Goal: Task Accomplishment & Management: Use online tool/utility

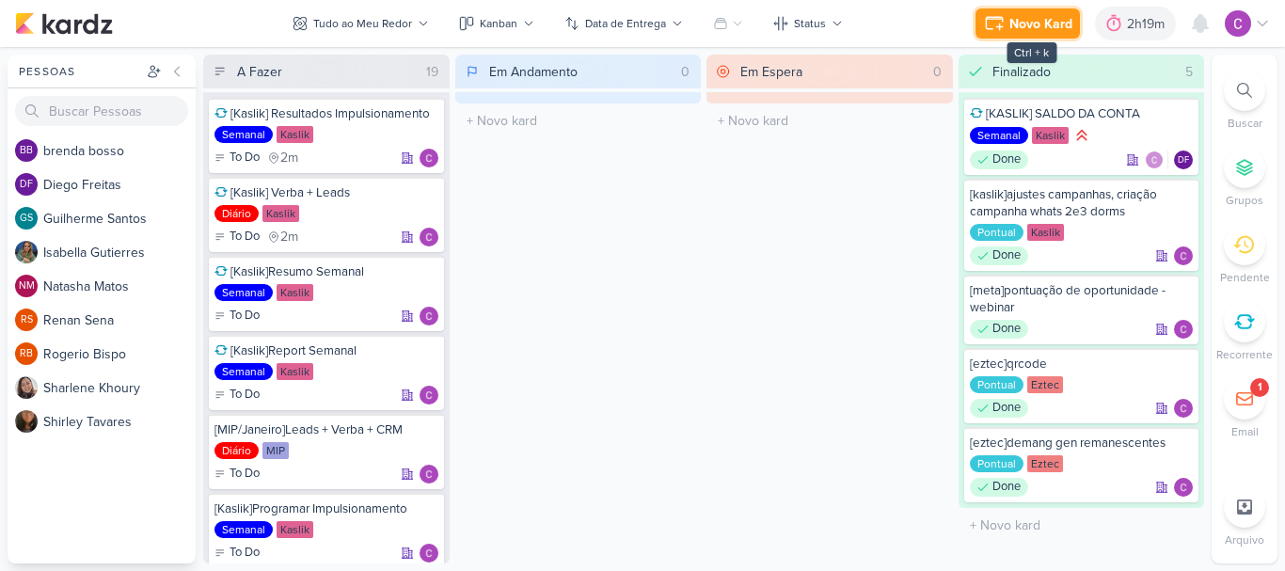
click at [1026, 19] on div "Novo Kard" at bounding box center [1040, 24] width 63 height 20
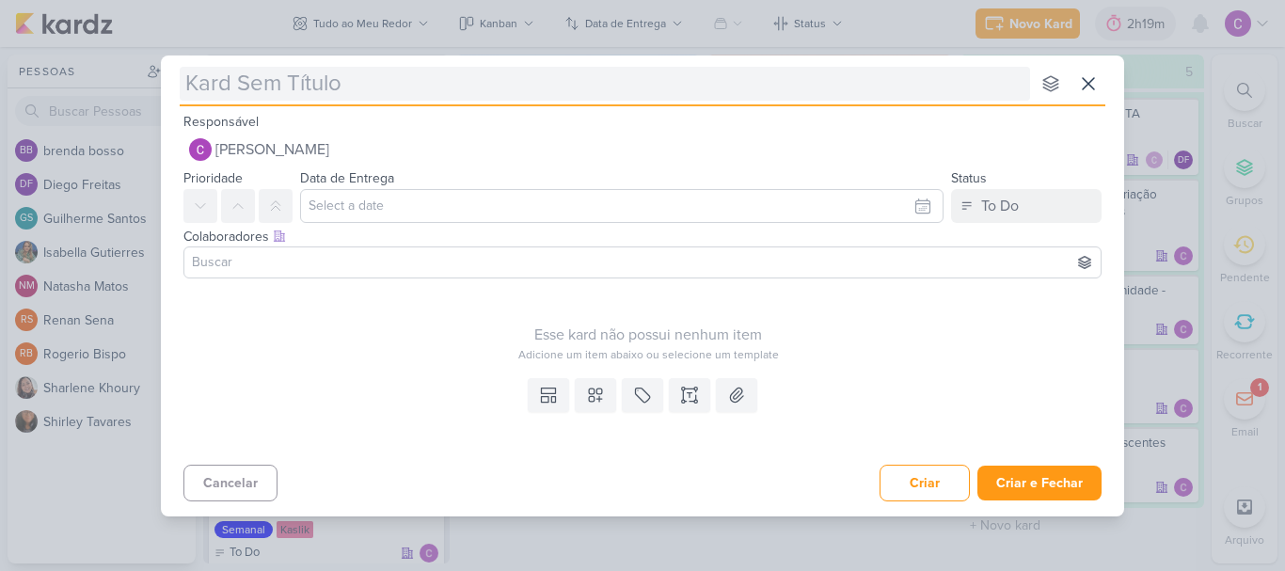
click at [459, 100] on input "text" at bounding box center [605, 84] width 850 height 34
type input "[b"
type input "["
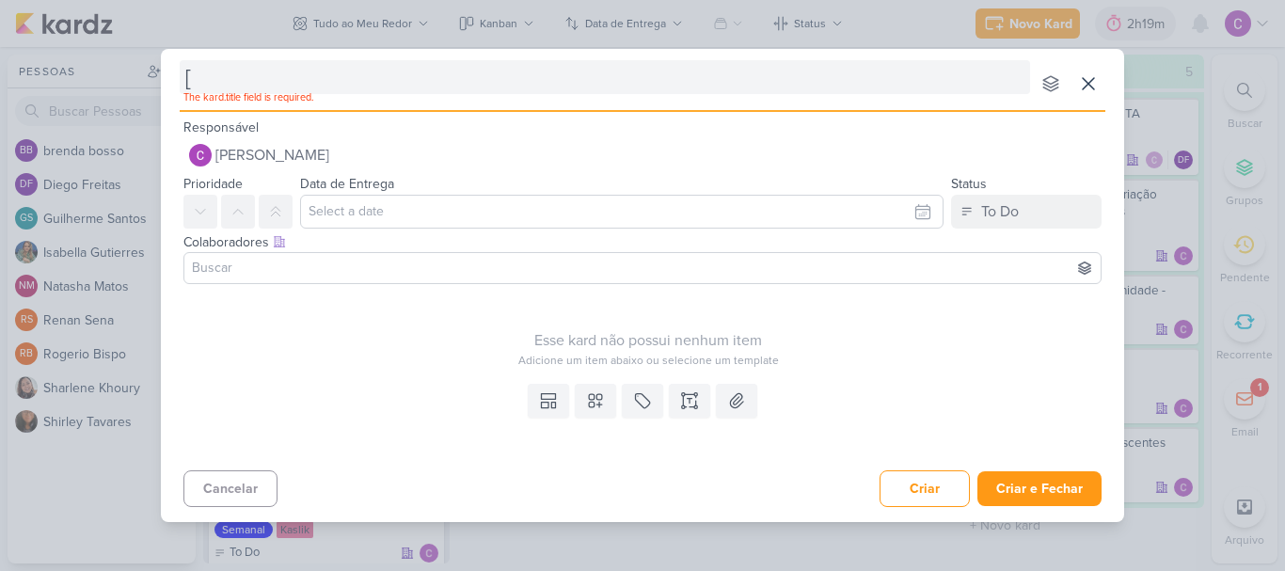
type input "[e"
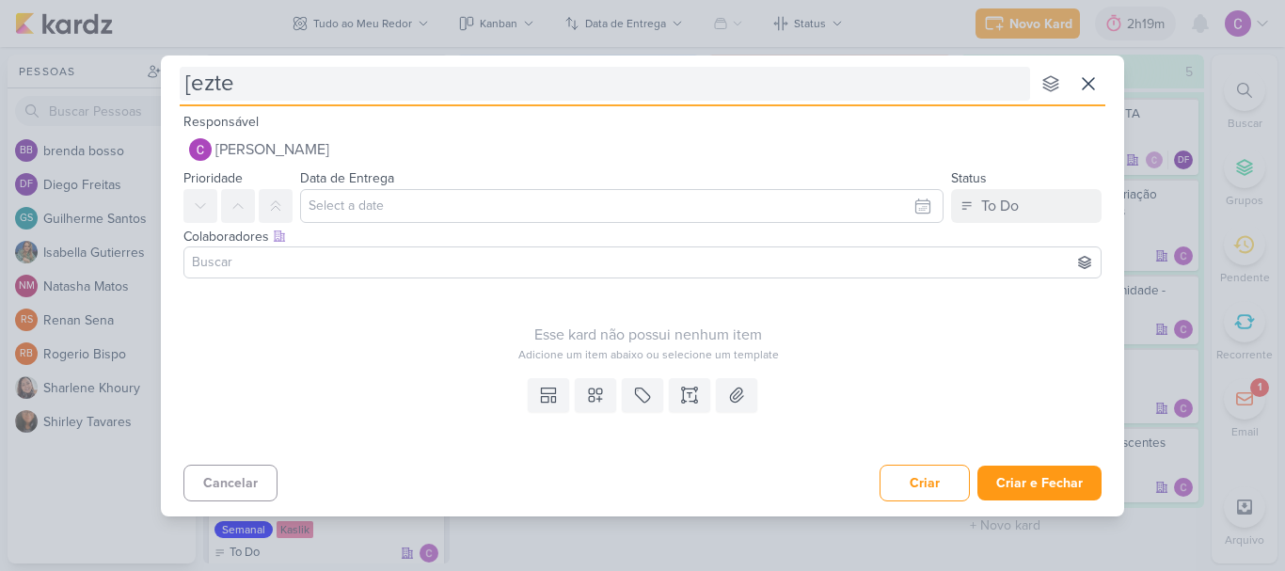
type input "[eztec"
type input "[eztec]"
type input "[eztec]big numbers"
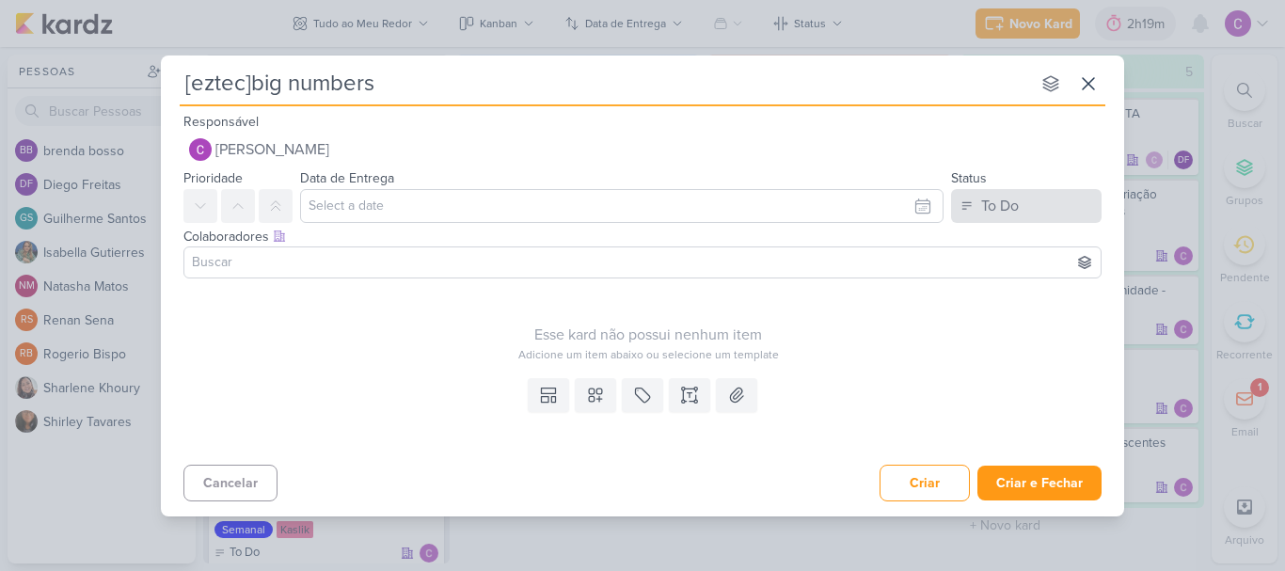
type input "[eztec]big numbers"
click at [1064, 203] on button "To Do" at bounding box center [1026, 206] width 151 height 34
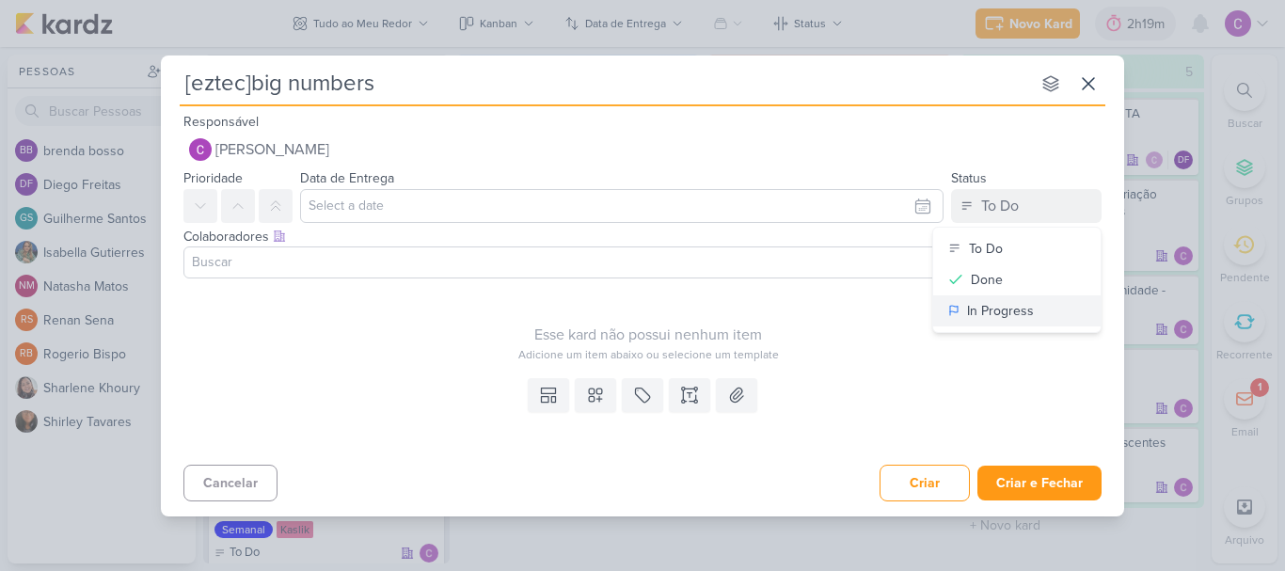
click at [983, 304] on div "In Progress" at bounding box center [1000, 311] width 67 height 20
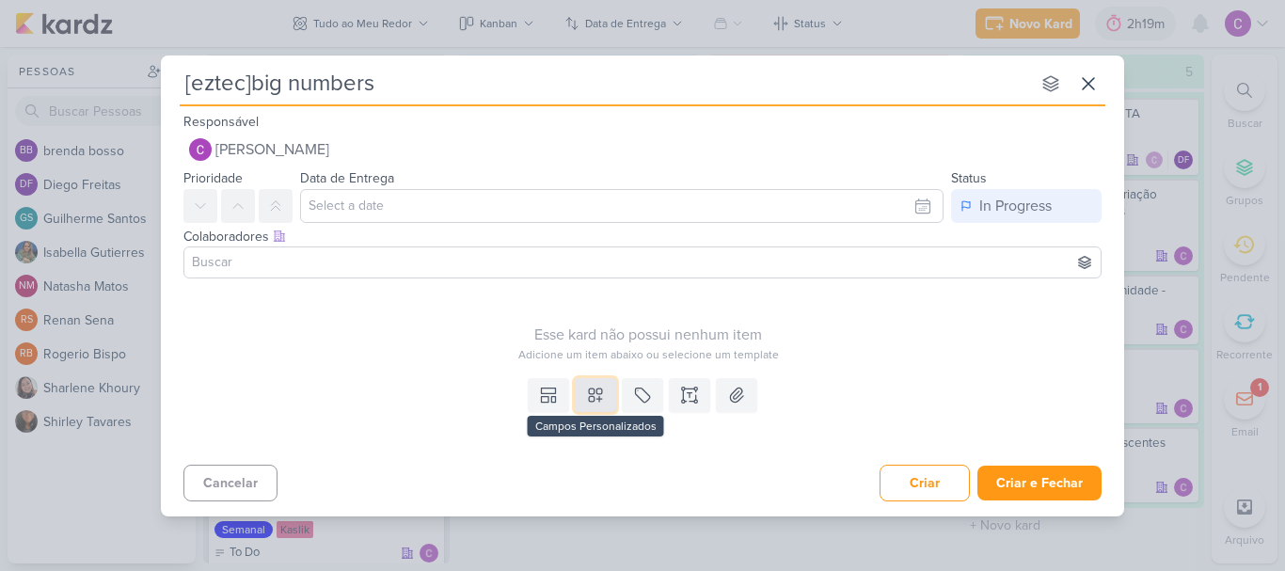
click at [603, 396] on icon at bounding box center [595, 395] width 19 height 19
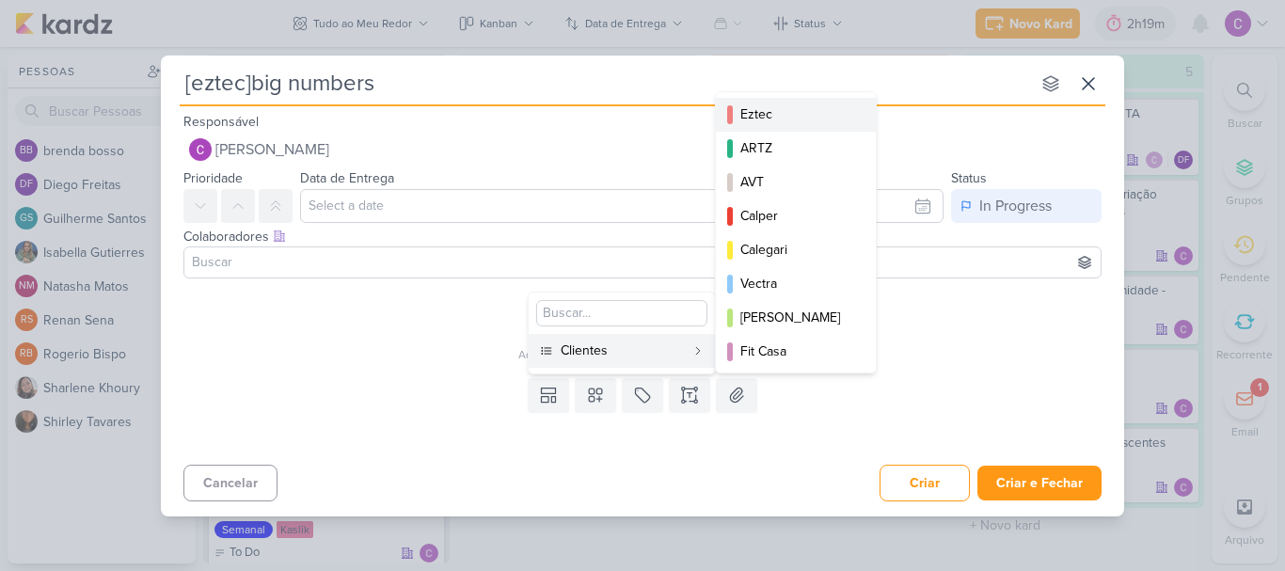
click at [770, 123] on div "Eztec" at bounding box center [796, 114] width 113 height 20
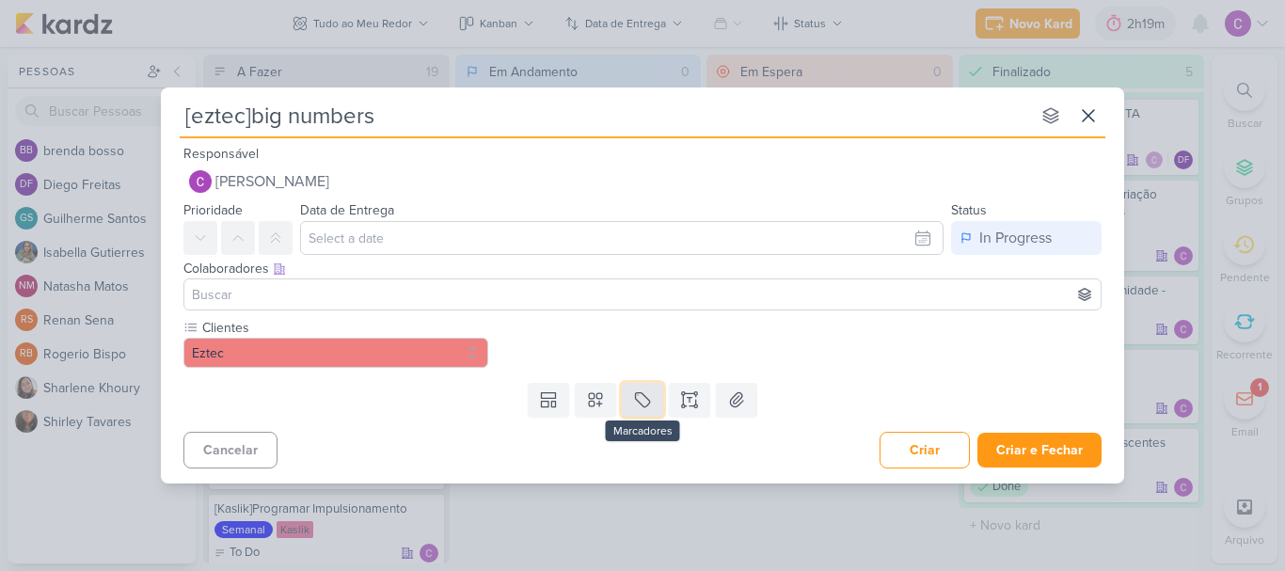
click at [645, 399] on icon at bounding box center [642, 399] width 19 height 19
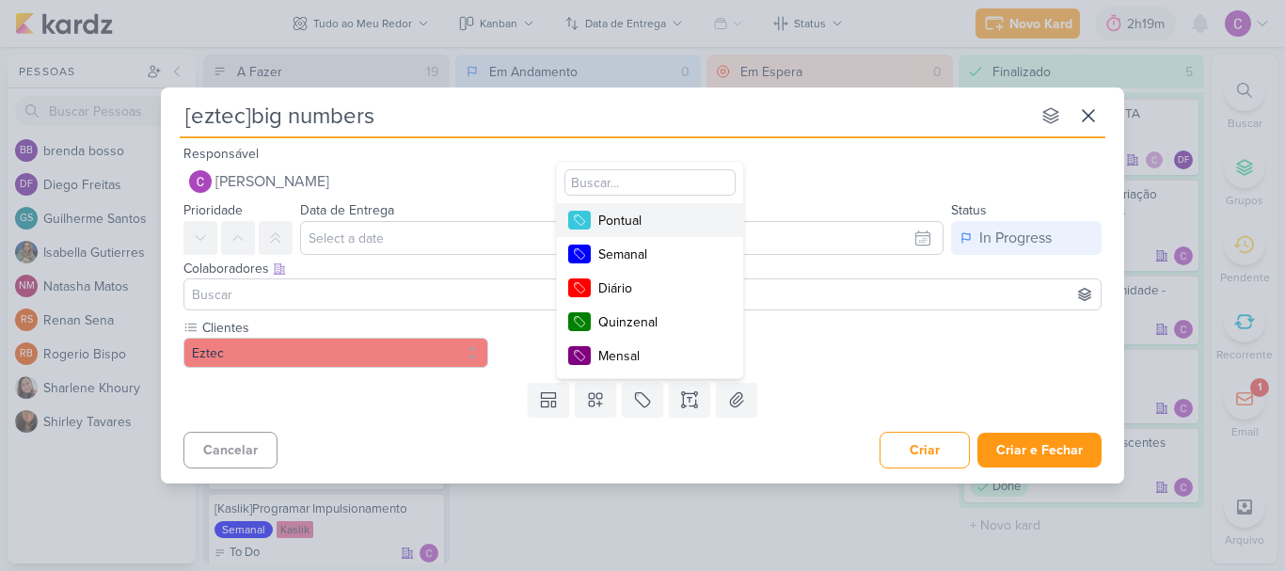
click at [658, 224] on div "Pontual" at bounding box center [659, 221] width 122 height 20
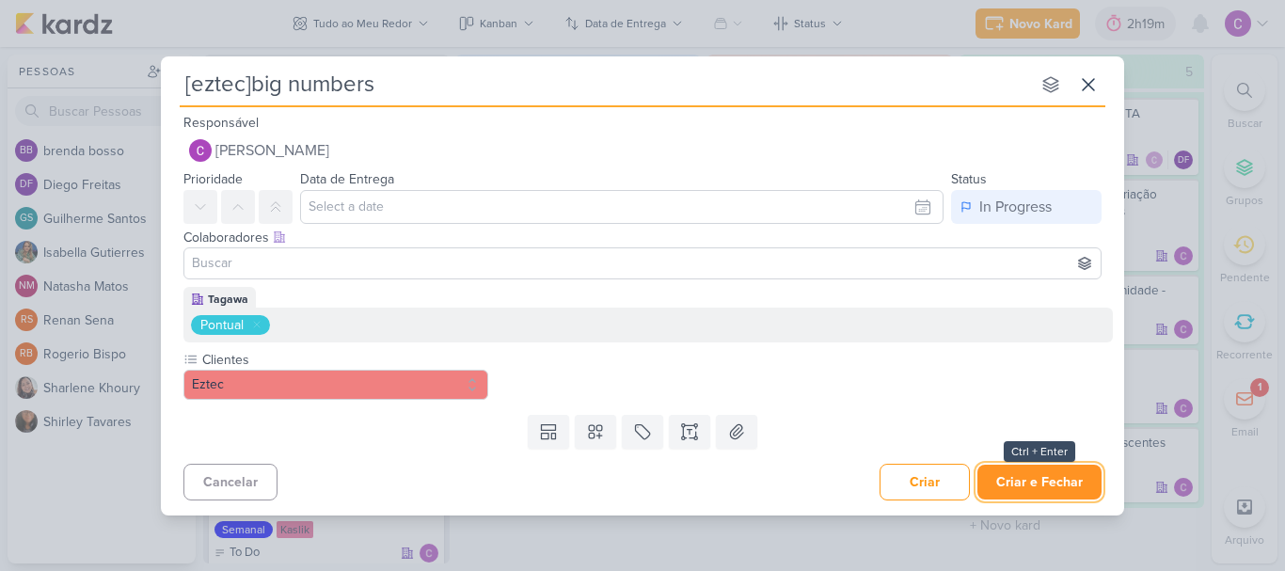
click at [1053, 487] on button "Criar e Fechar" at bounding box center [1039, 482] width 124 height 35
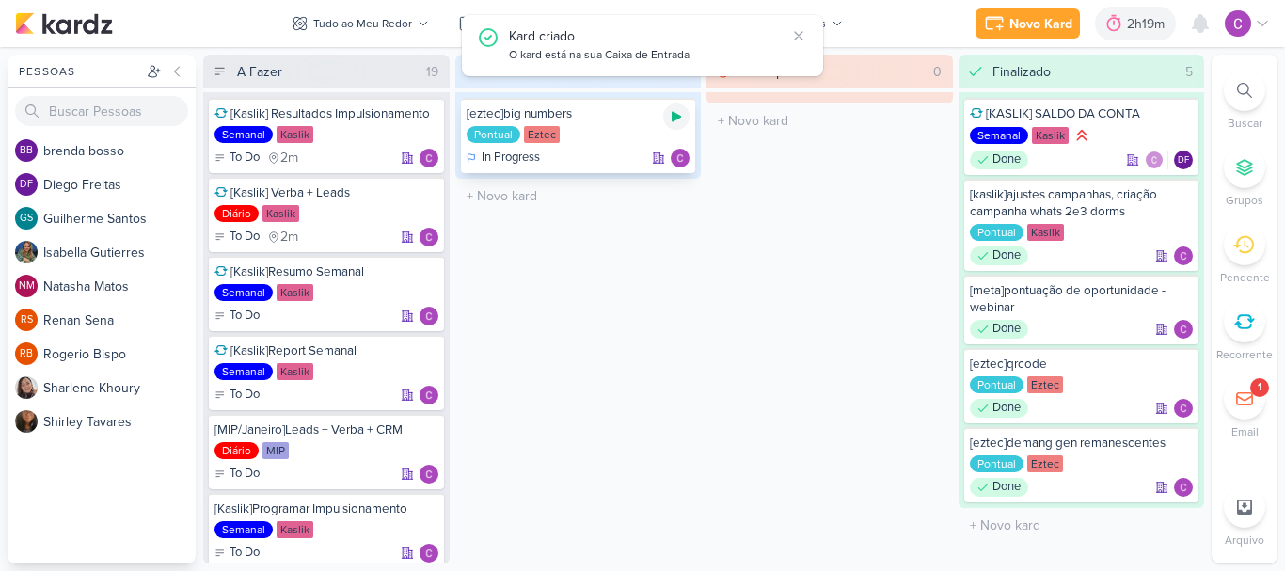
click at [672, 116] on icon at bounding box center [676, 116] width 15 height 15
